Goal: Navigation & Orientation: Understand site structure

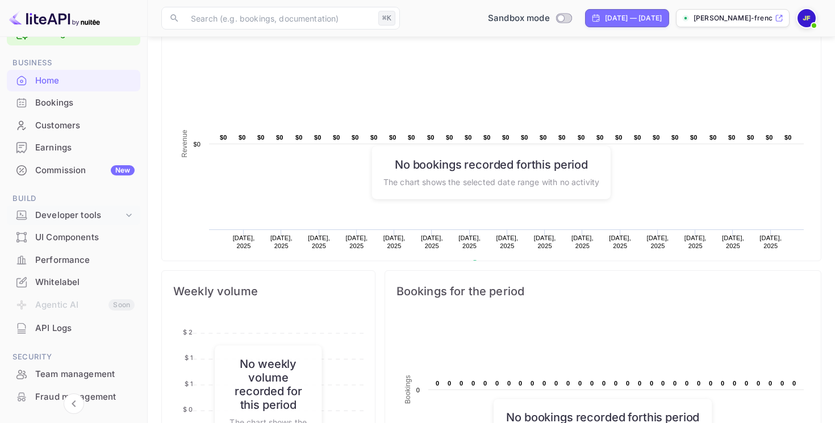
scroll to position [34, 0]
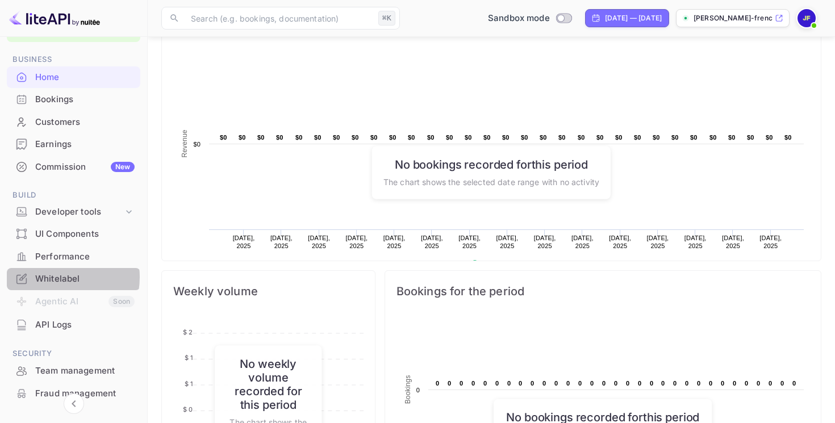
click at [56, 277] on div "Whitelabel" at bounding box center [84, 279] width 99 height 13
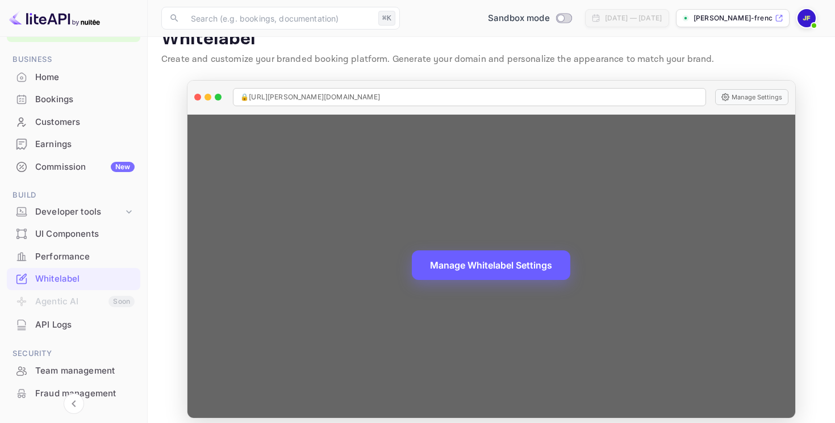
scroll to position [31, 0]
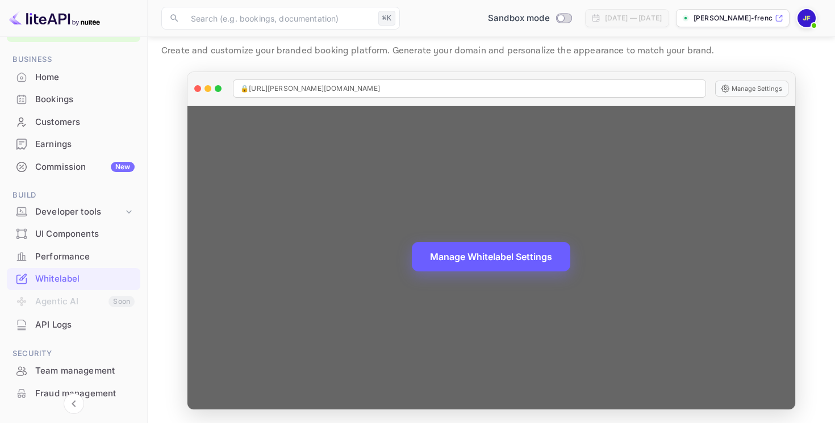
click at [472, 260] on button "Manage Whitelabel Settings" at bounding box center [491, 257] width 159 height 30
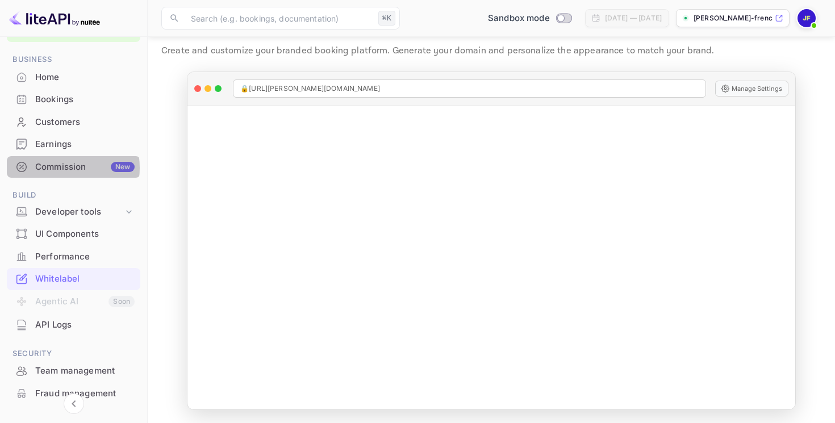
click at [57, 168] on div "Commission New" at bounding box center [84, 167] width 99 height 13
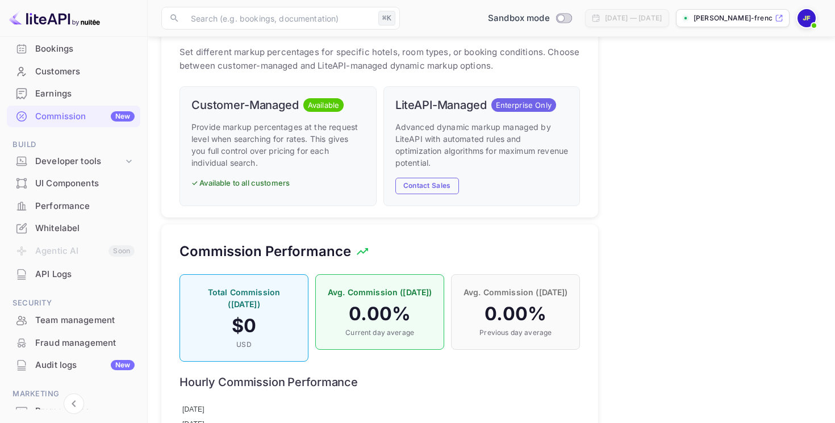
scroll to position [83, 0]
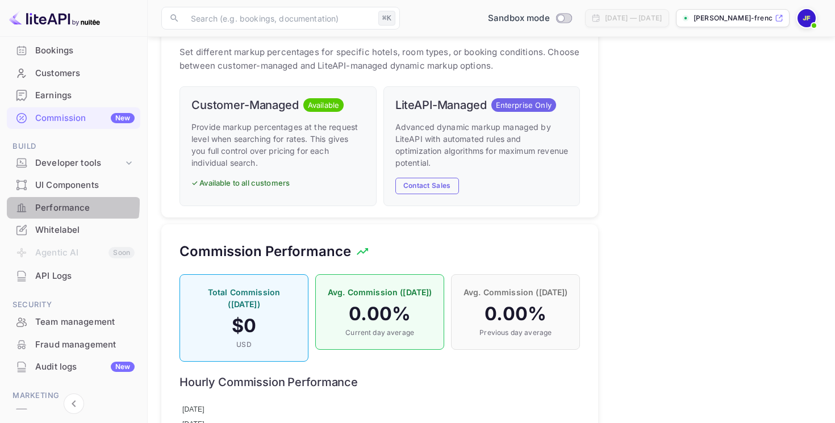
click at [39, 203] on div "Performance" at bounding box center [84, 208] width 99 height 13
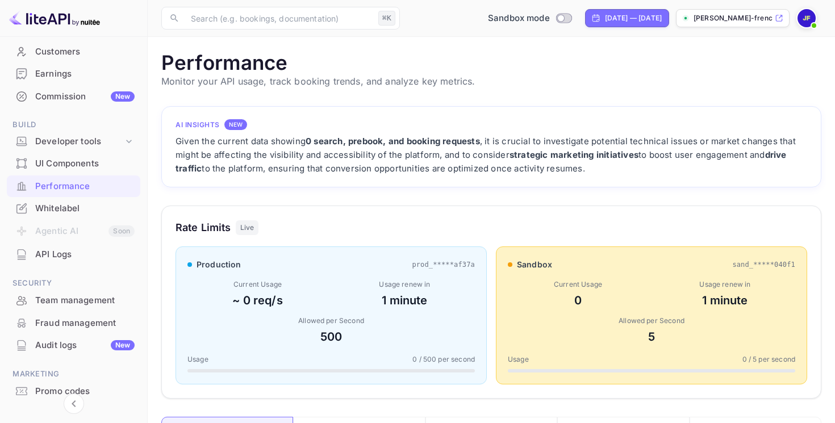
scroll to position [107, 0]
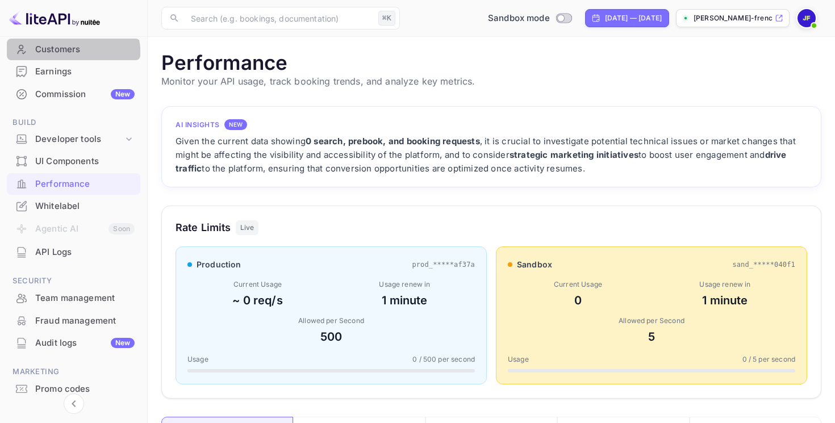
click at [47, 57] on div "Customers" at bounding box center [74, 50] width 134 height 22
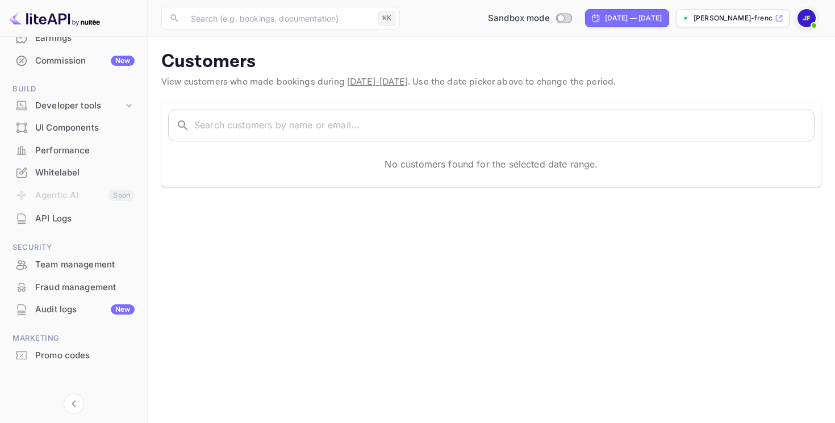
scroll to position [147, 0]
